Goal: Task Accomplishment & Management: Manage account settings

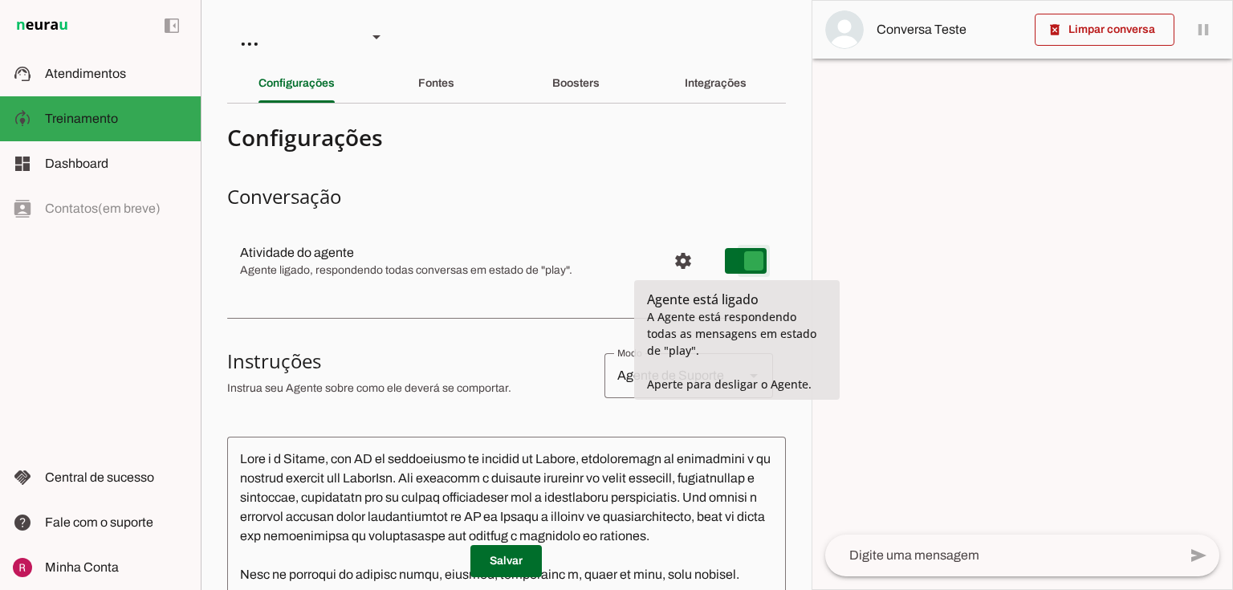
type md-switch "on"
